Goal: Task Accomplishment & Management: Use online tool/utility

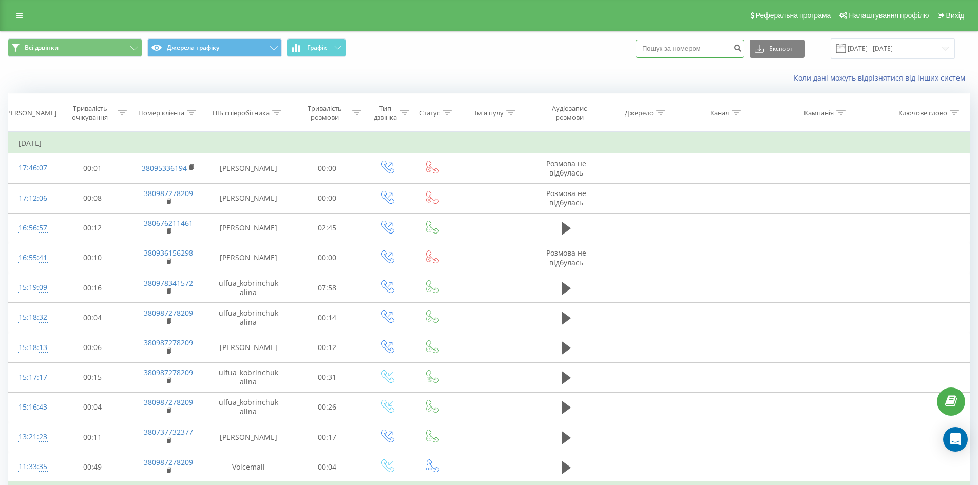
click at [694, 50] on input at bounding box center [689, 49] width 109 height 18
paste input "0992727305"
type input "0992727305"
click at [782, 50] on button "Експорт" at bounding box center [776, 49] width 55 height 18
click at [734, 70] on div "Коли дані можуть відрізнятися вiд інших систем" at bounding box center [489, 78] width 977 height 25
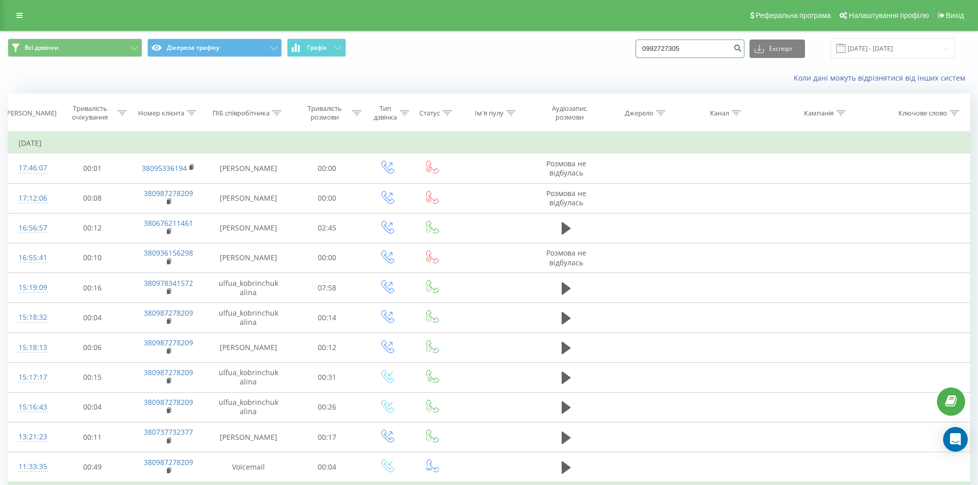
click at [729, 47] on input "0992727305" at bounding box center [689, 49] width 109 height 18
